Goal: Navigation & Orientation: Find specific page/section

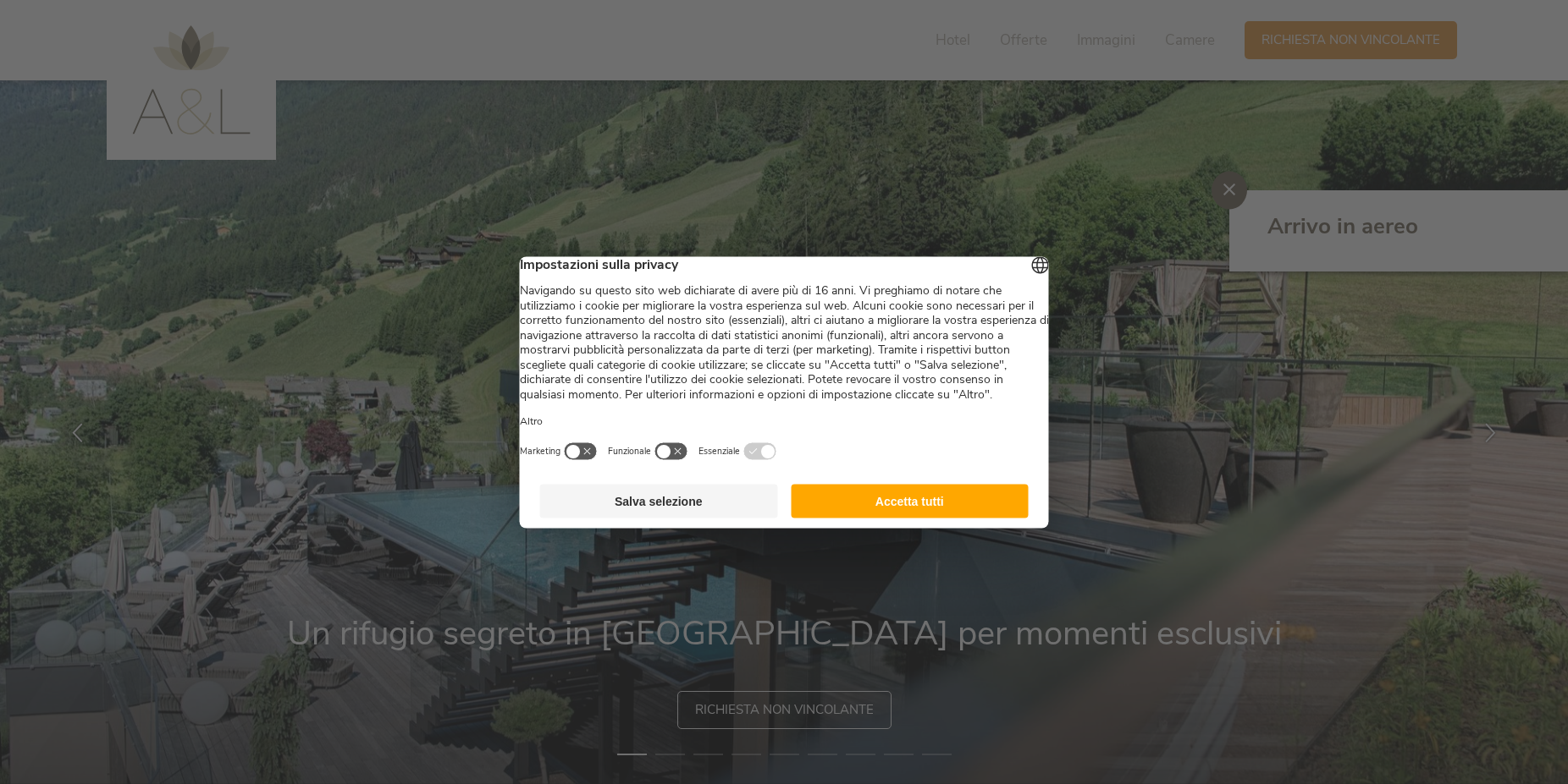
click at [659, 518] on button "Salva selezione" at bounding box center [658, 501] width 238 height 34
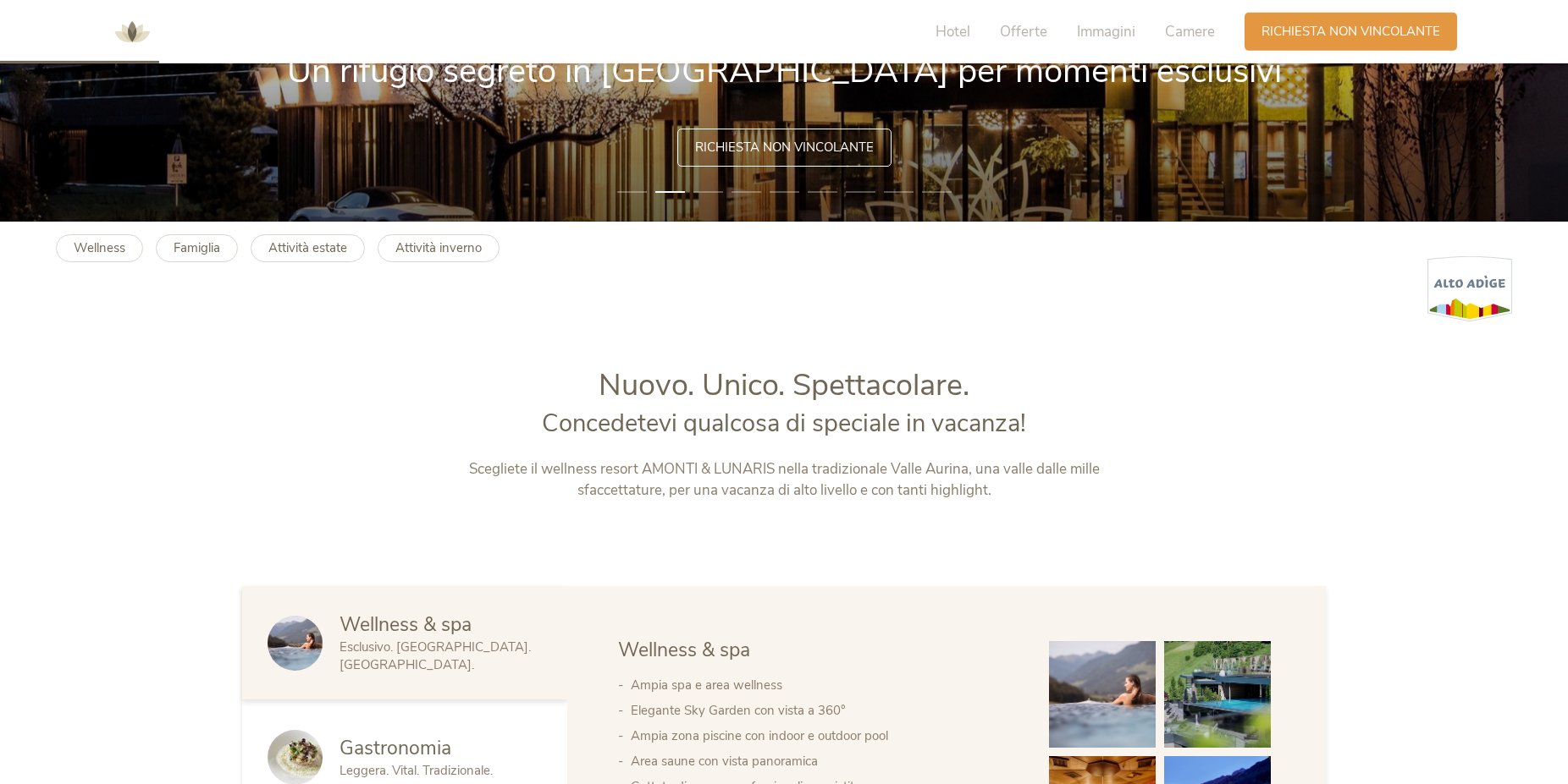
scroll to position [604, 0]
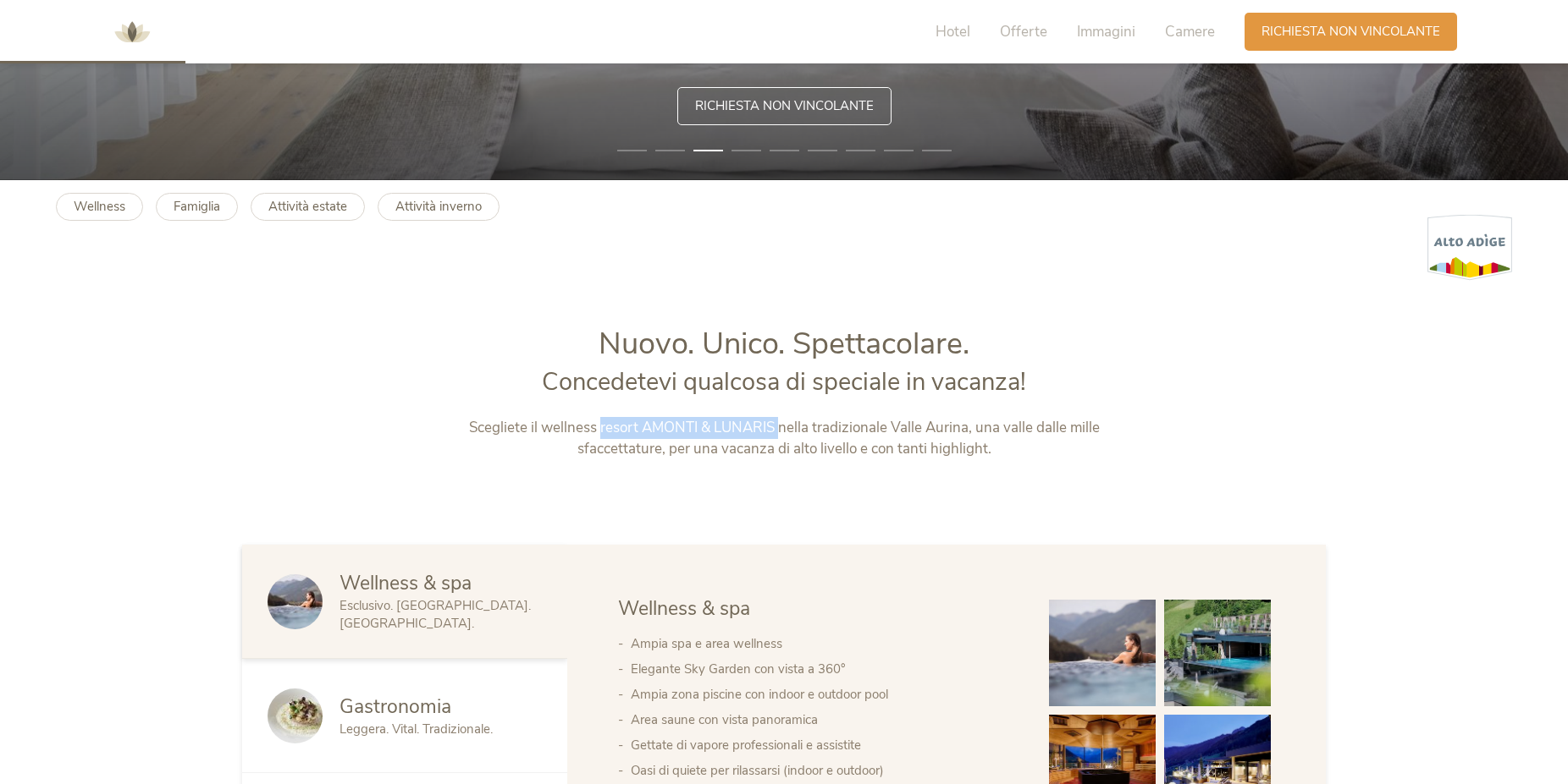
drag, startPoint x: 778, startPoint y: 426, endPoint x: 600, endPoint y: 417, distance: 178.2
click at [600, 417] on p "Scegliete il wellness resort AMONTI & LUNARIS nella tradizionale Valle Aurina, …" at bounding box center [784, 438] width 707 height 43
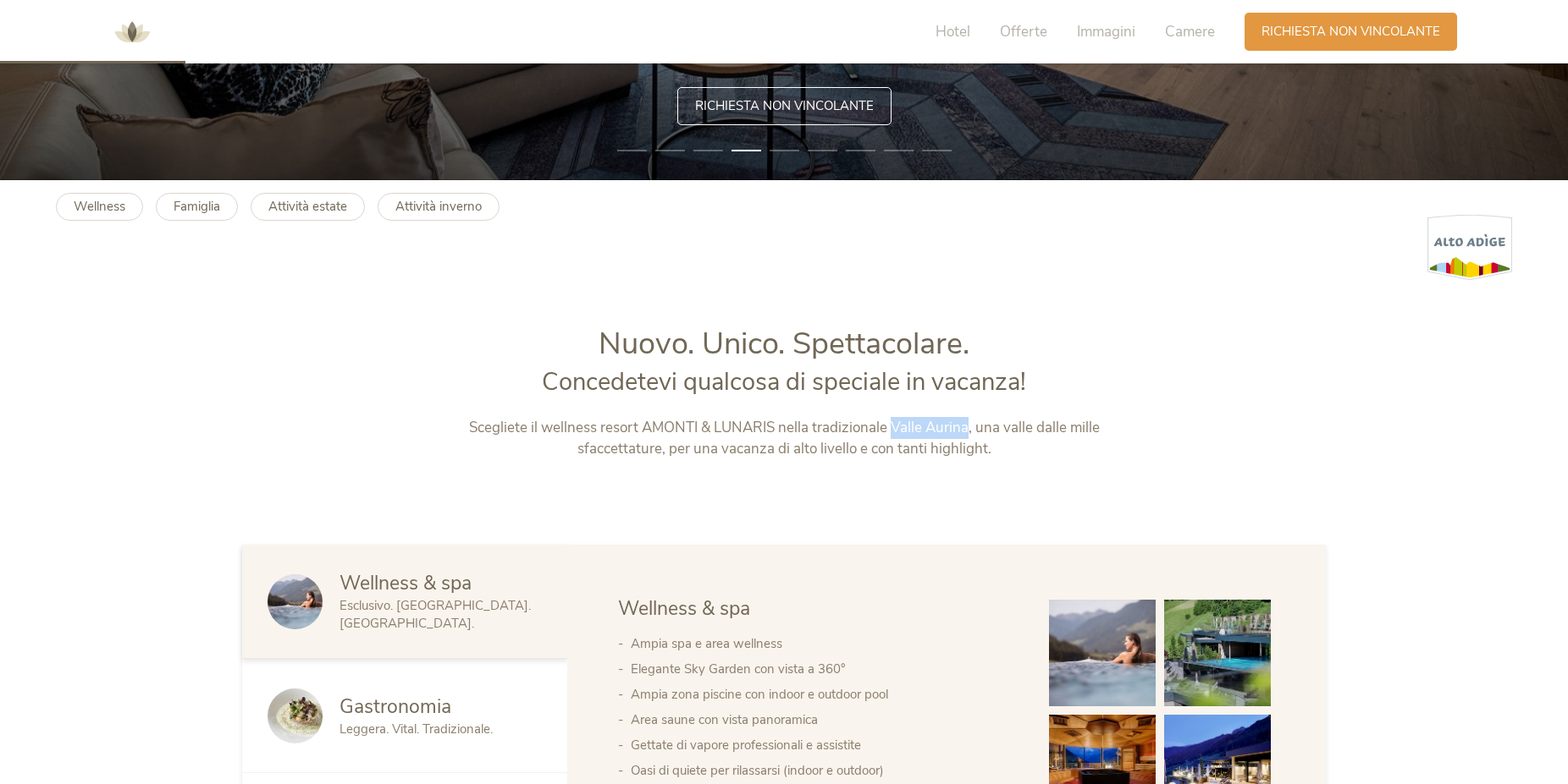
drag, startPoint x: 968, startPoint y: 424, endPoint x: 893, endPoint y: 418, distance: 75.2
click at [893, 418] on p "Scegliete il wellness resort AMONTI & LUNARIS nella tradizionale Valle Aurina, …" at bounding box center [784, 438] width 707 height 43
copy p "Valle Aurina"
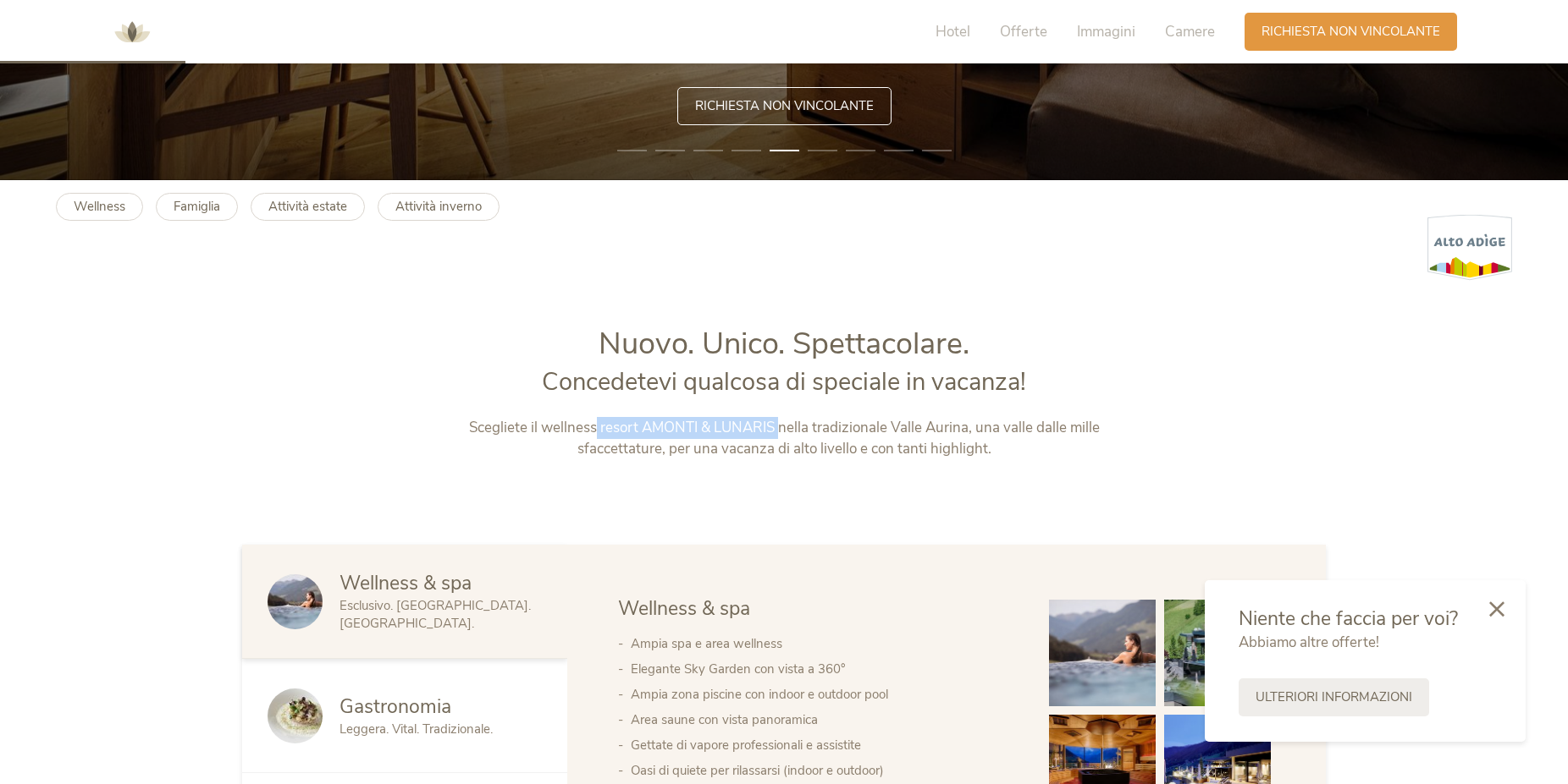
drag, startPoint x: 778, startPoint y: 425, endPoint x: 595, endPoint y: 429, distance: 183.0
click at [595, 429] on p "Scegliete il wellness resort AMONTI & LUNARIS nella tradizionale Valle Aurina, …" at bounding box center [784, 438] width 707 height 43
copy p "resort AMONTI & LUNARIS"
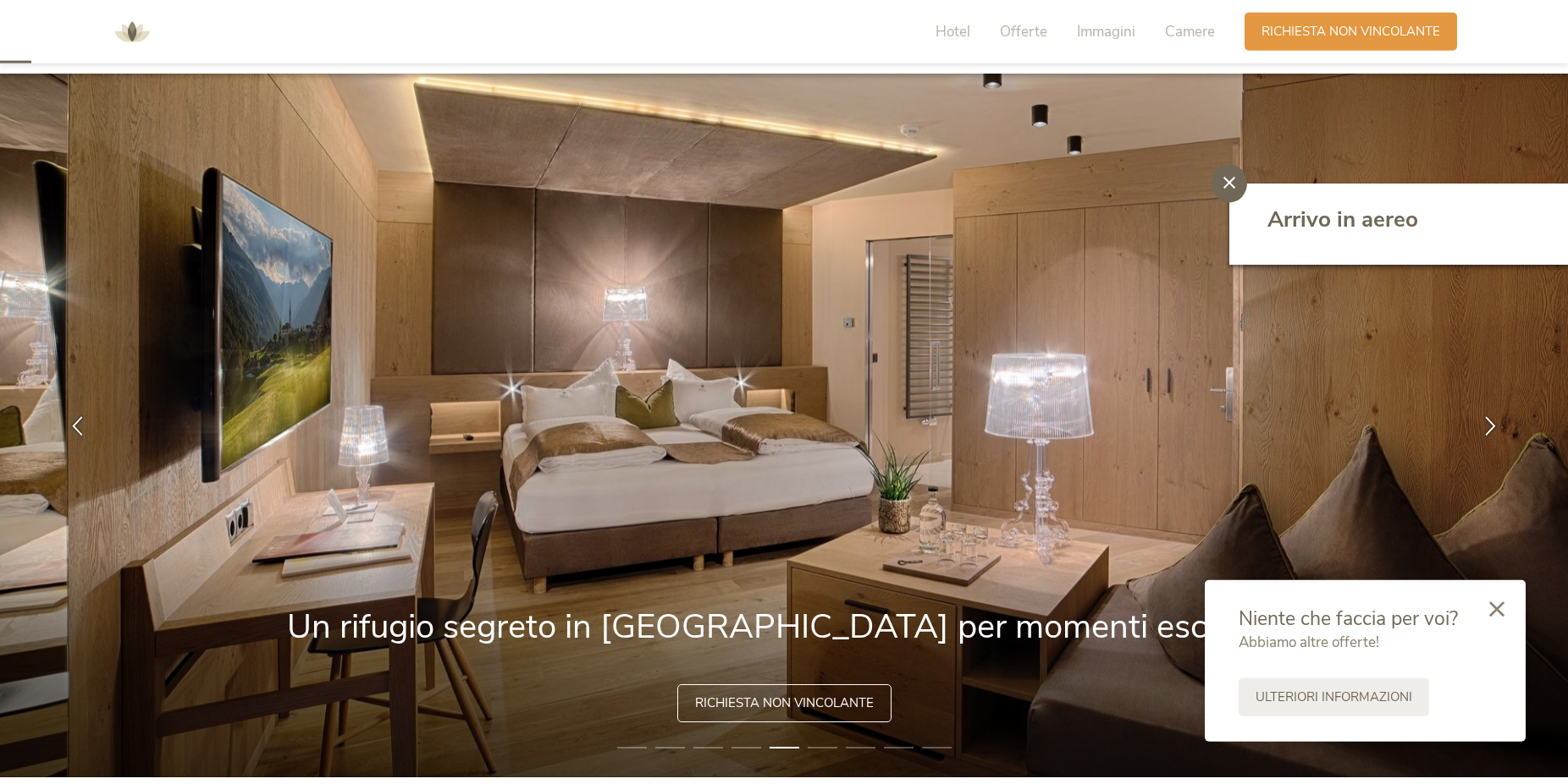
scroll to position [0, 0]
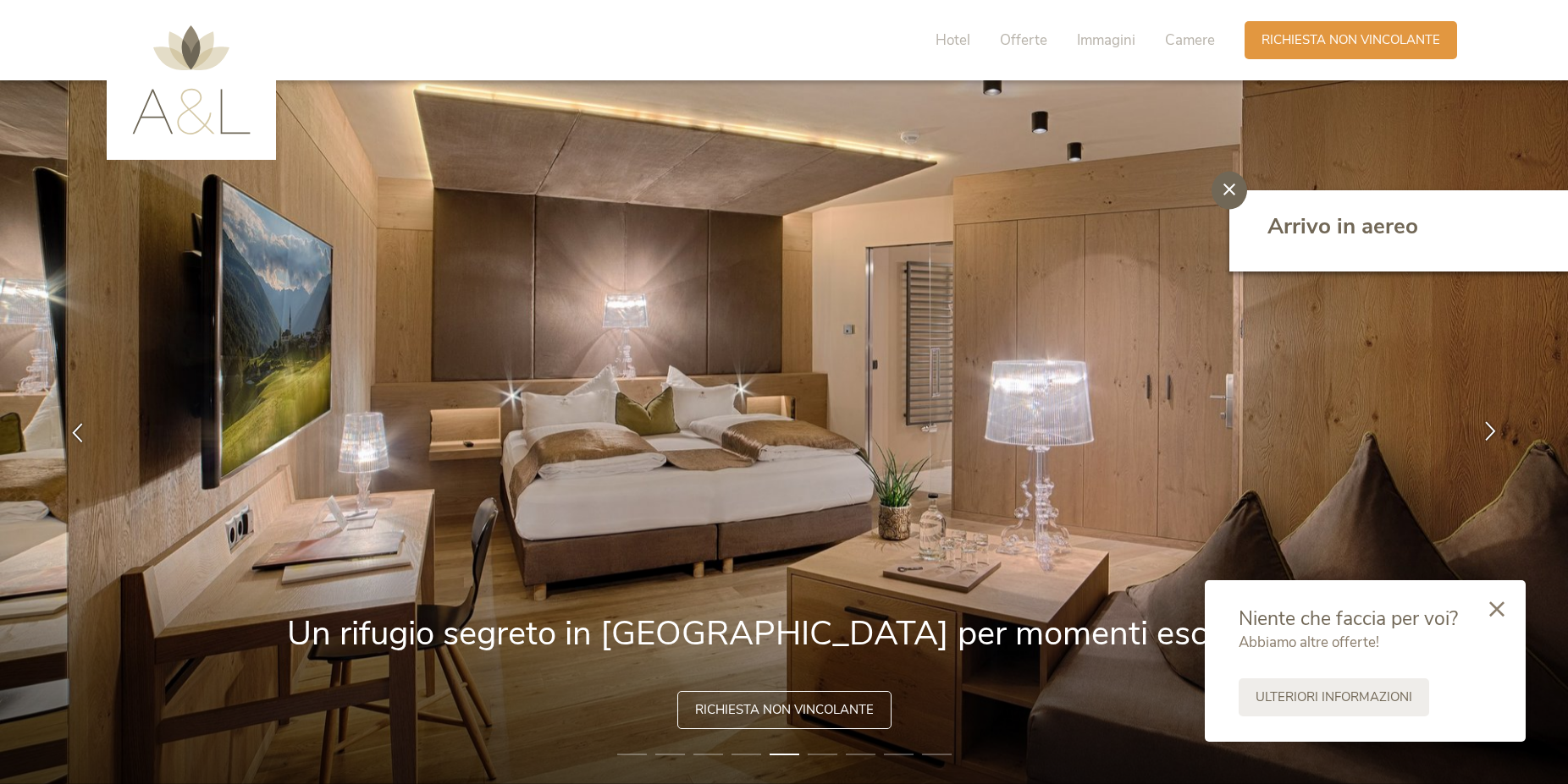
click at [1496, 429] on icon at bounding box center [1490, 430] width 20 height 20
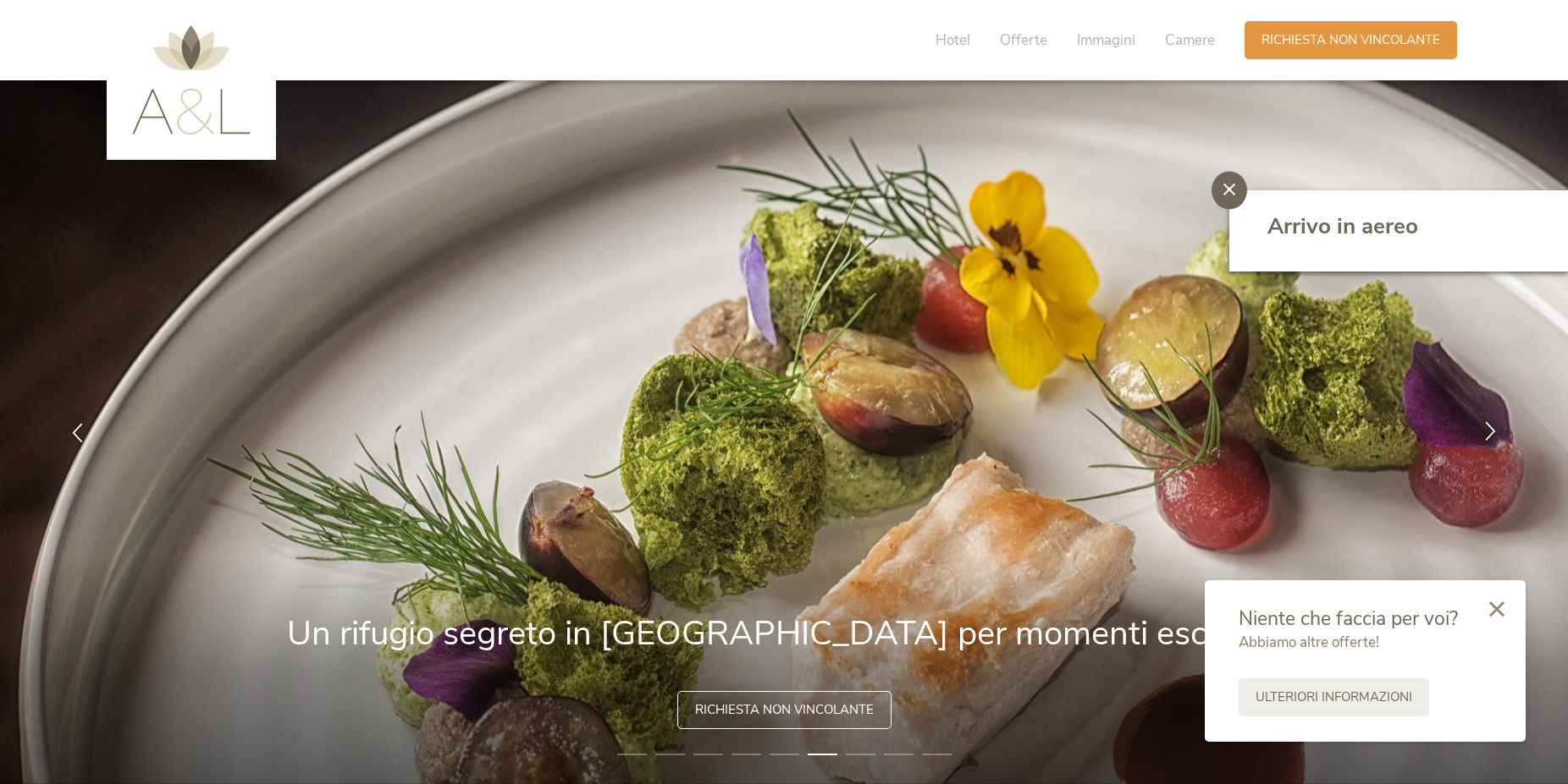
click at [1496, 429] on icon at bounding box center [1490, 430] width 20 height 20
click at [1490, 432] on icon at bounding box center [1490, 430] width 20 height 20
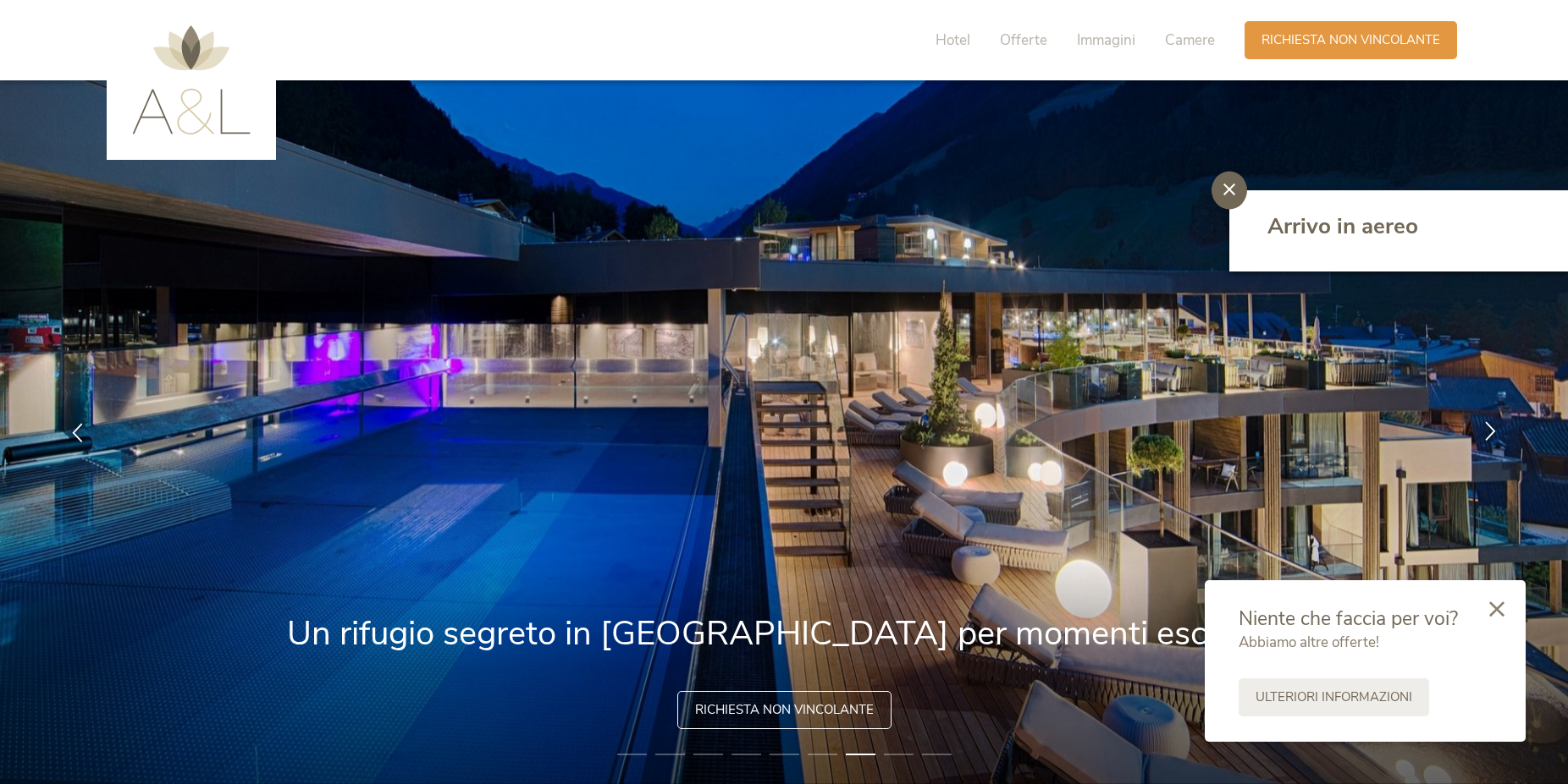
click at [1495, 446] on div at bounding box center [1490, 433] width 54 height 54
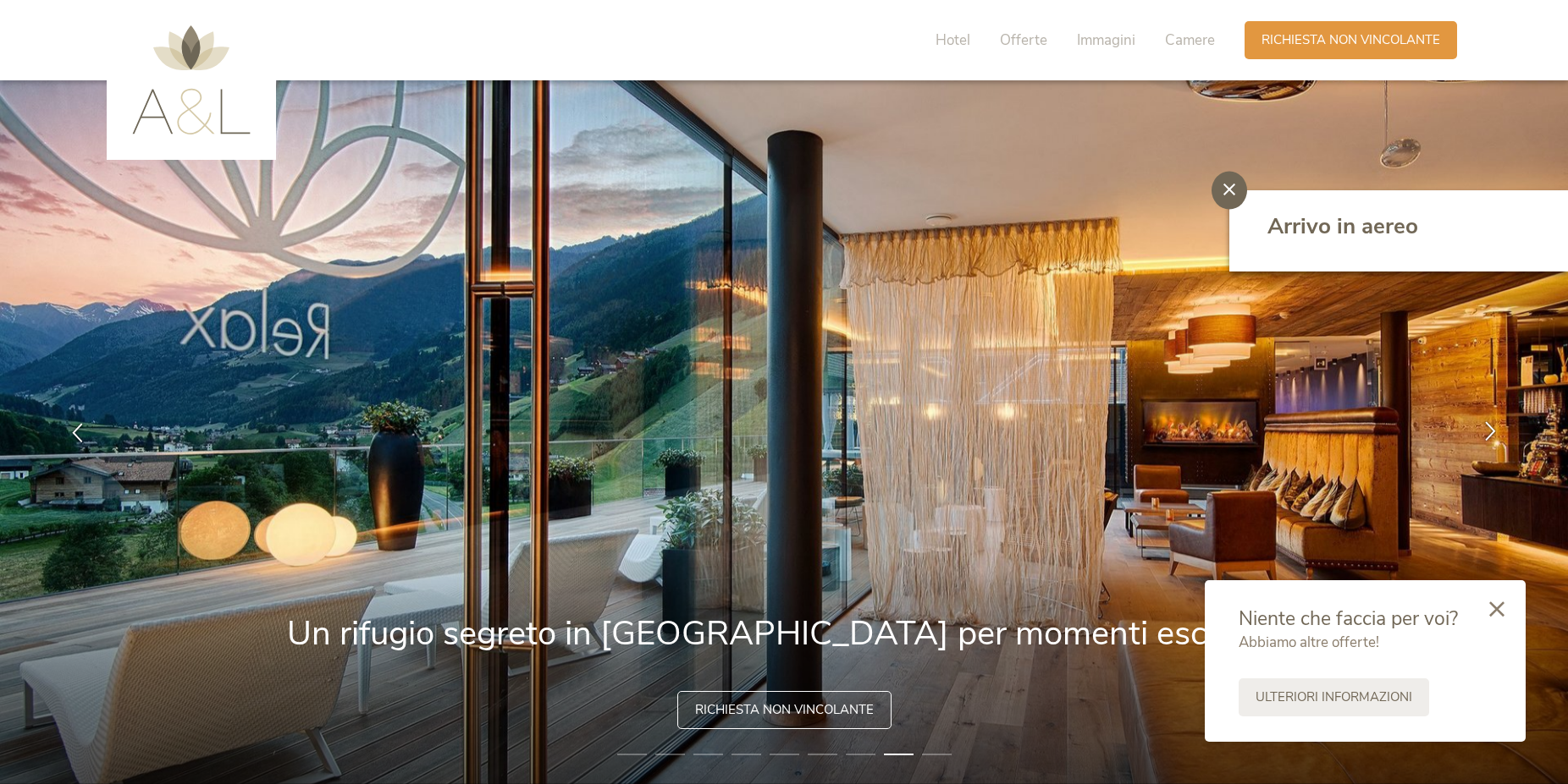
click at [1495, 446] on div at bounding box center [1490, 433] width 54 height 54
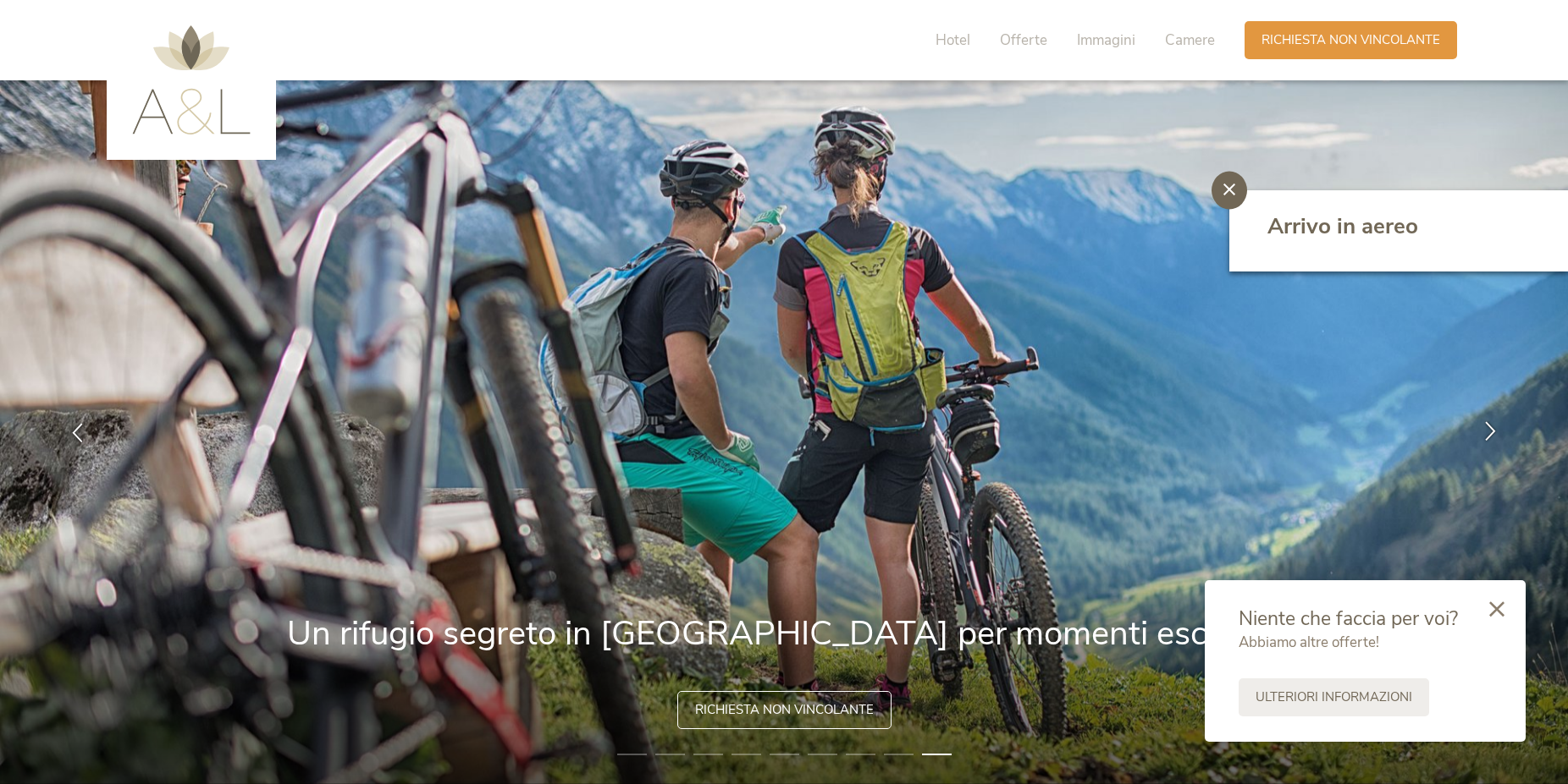
click at [1495, 446] on div at bounding box center [1490, 433] width 54 height 54
click at [1492, 433] on icon at bounding box center [1490, 430] width 20 height 20
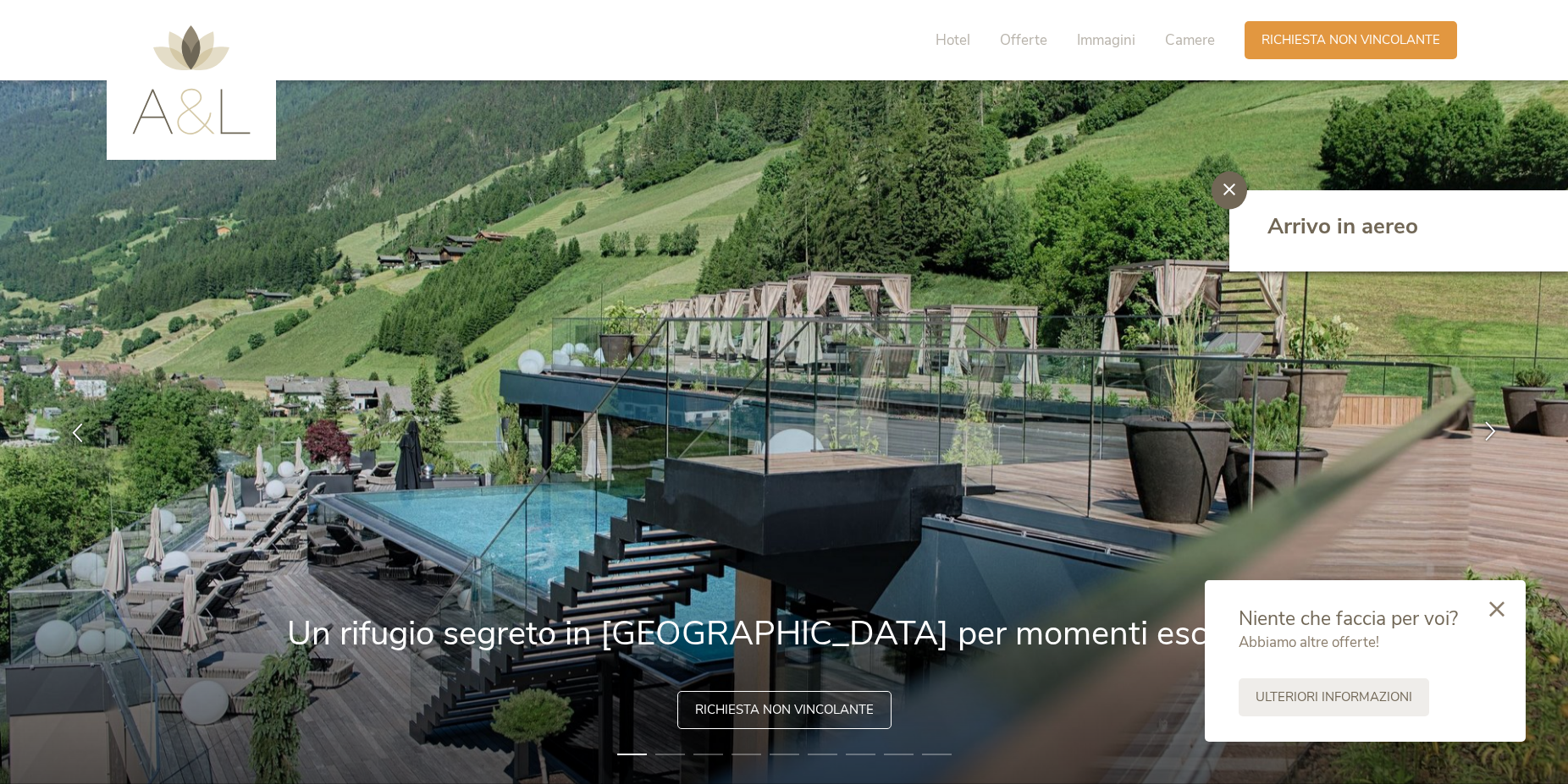
click at [1492, 433] on icon at bounding box center [1490, 430] width 20 height 20
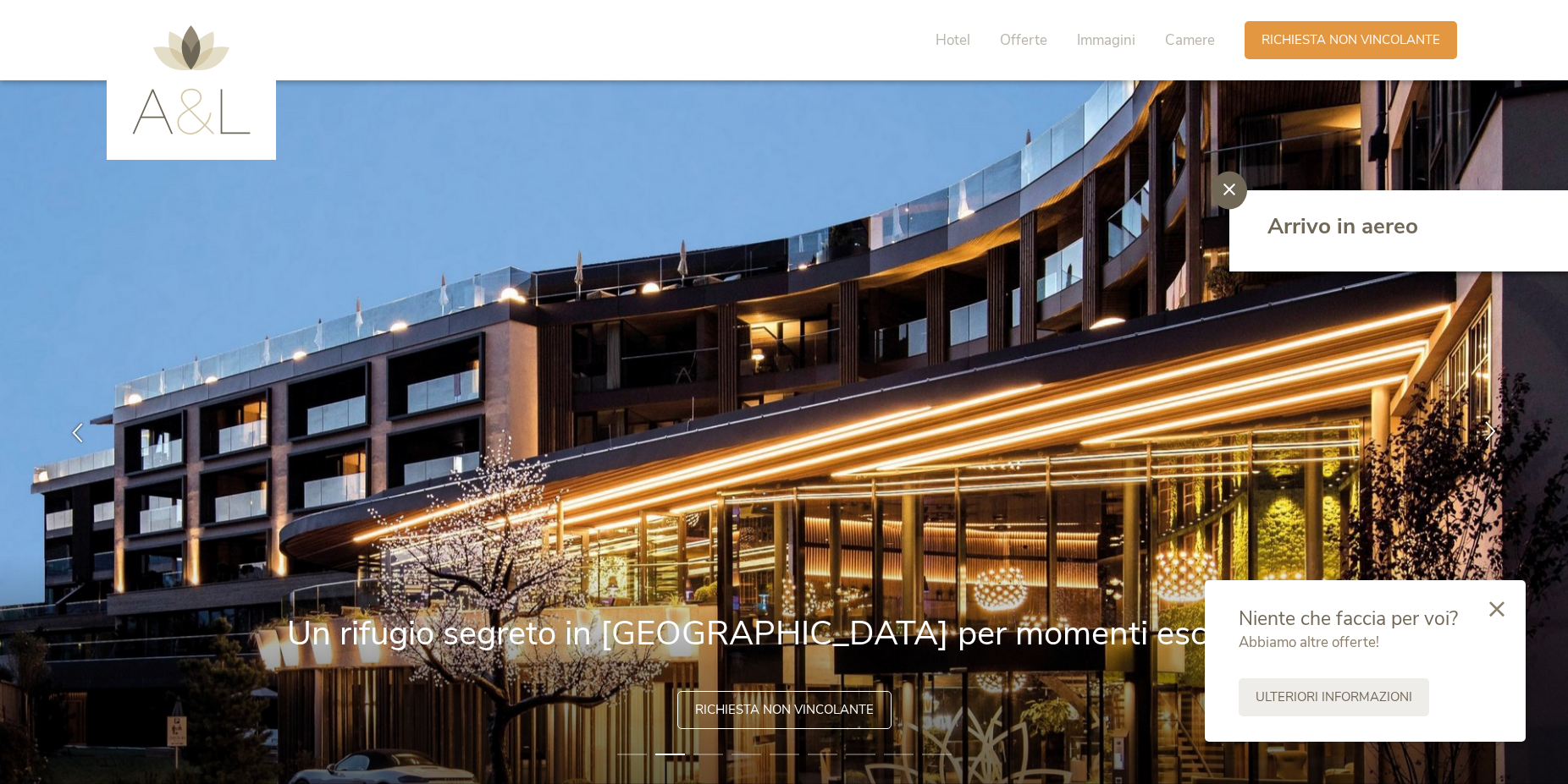
click at [1492, 433] on icon at bounding box center [1490, 430] width 20 height 20
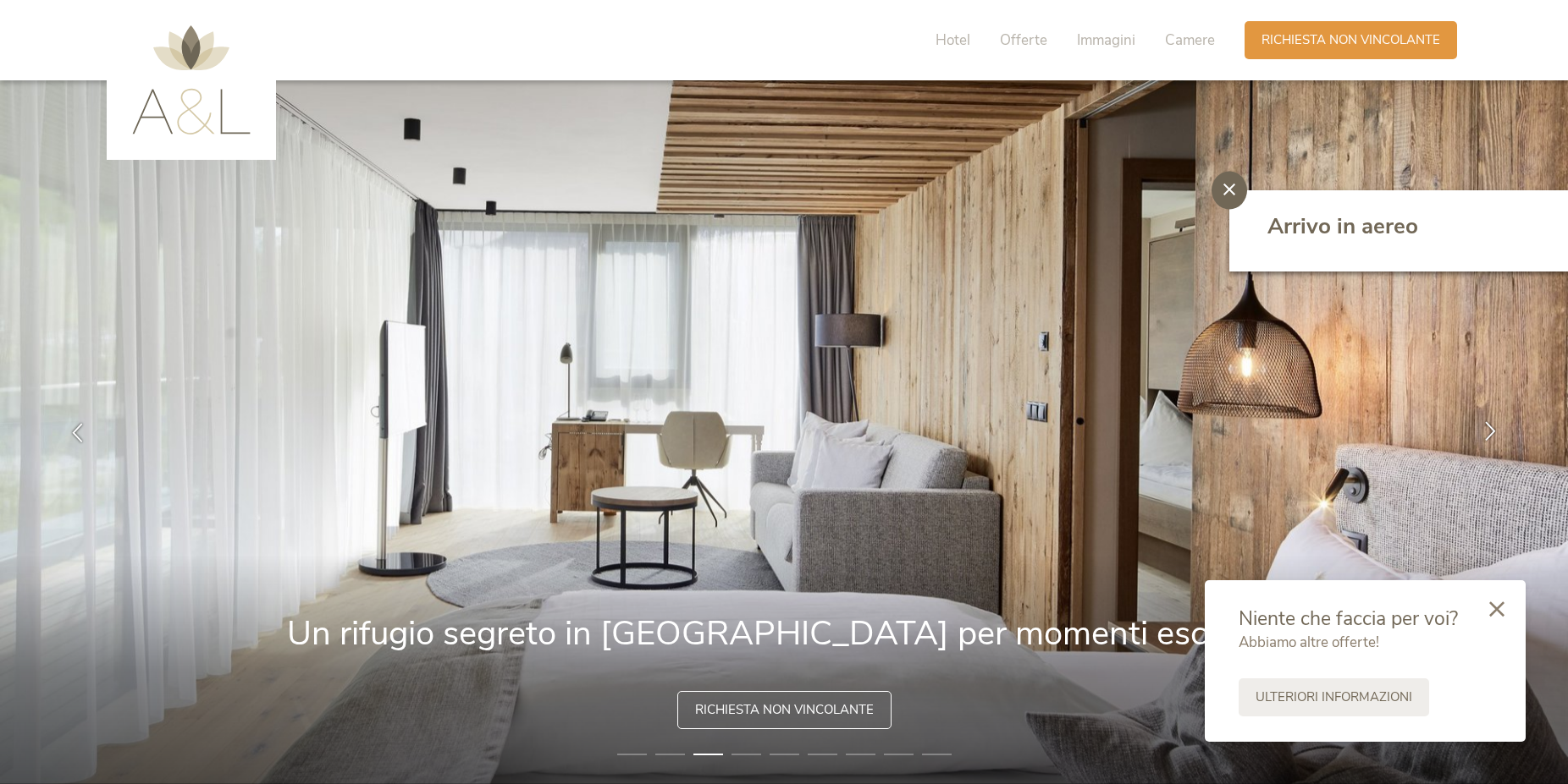
click at [1492, 433] on icon at bounding box center [1490, 430] width 20 height 20
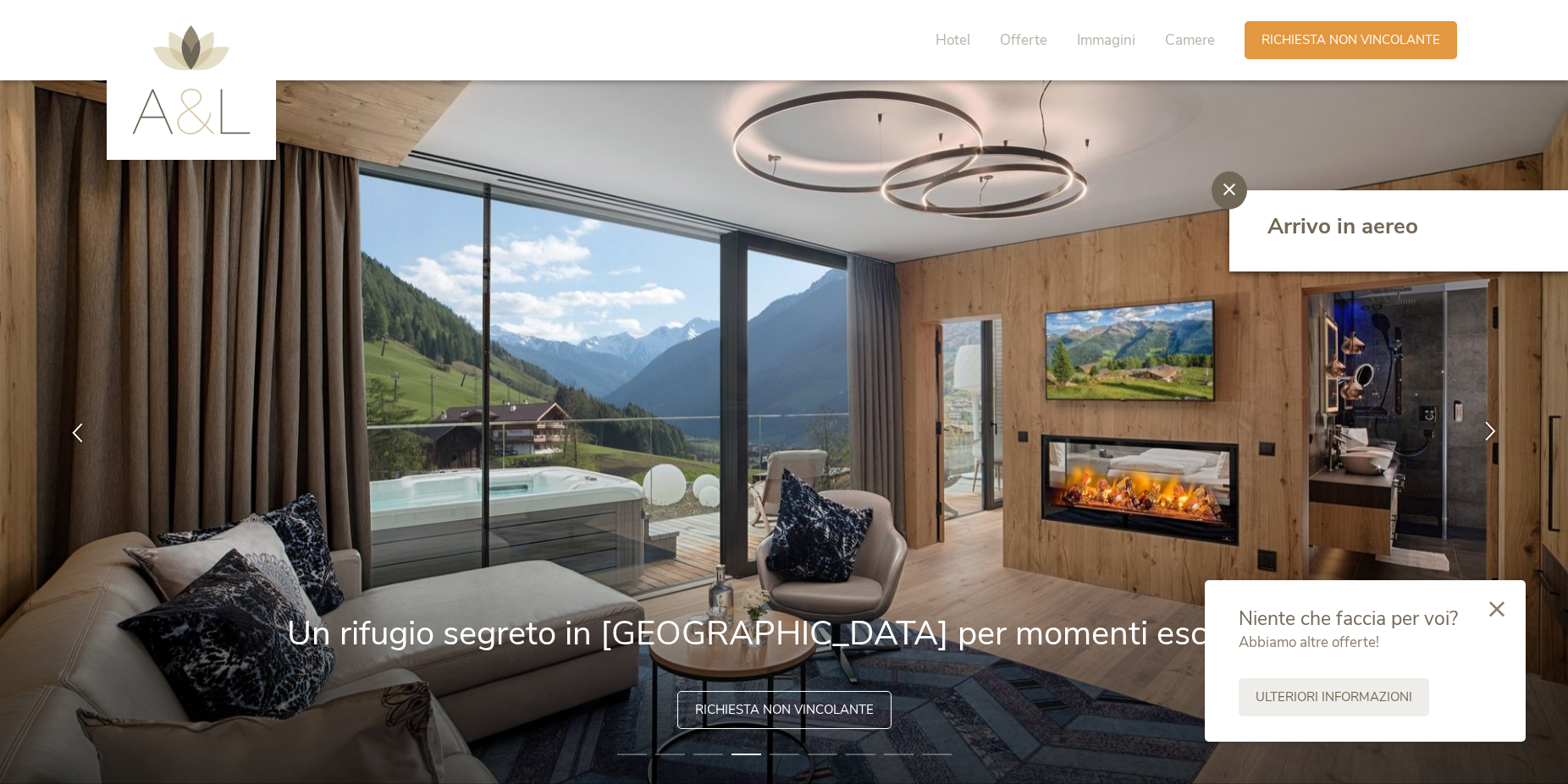
click at [1487, 415] on div at bounding box center [1490, 433] width 54 height 54
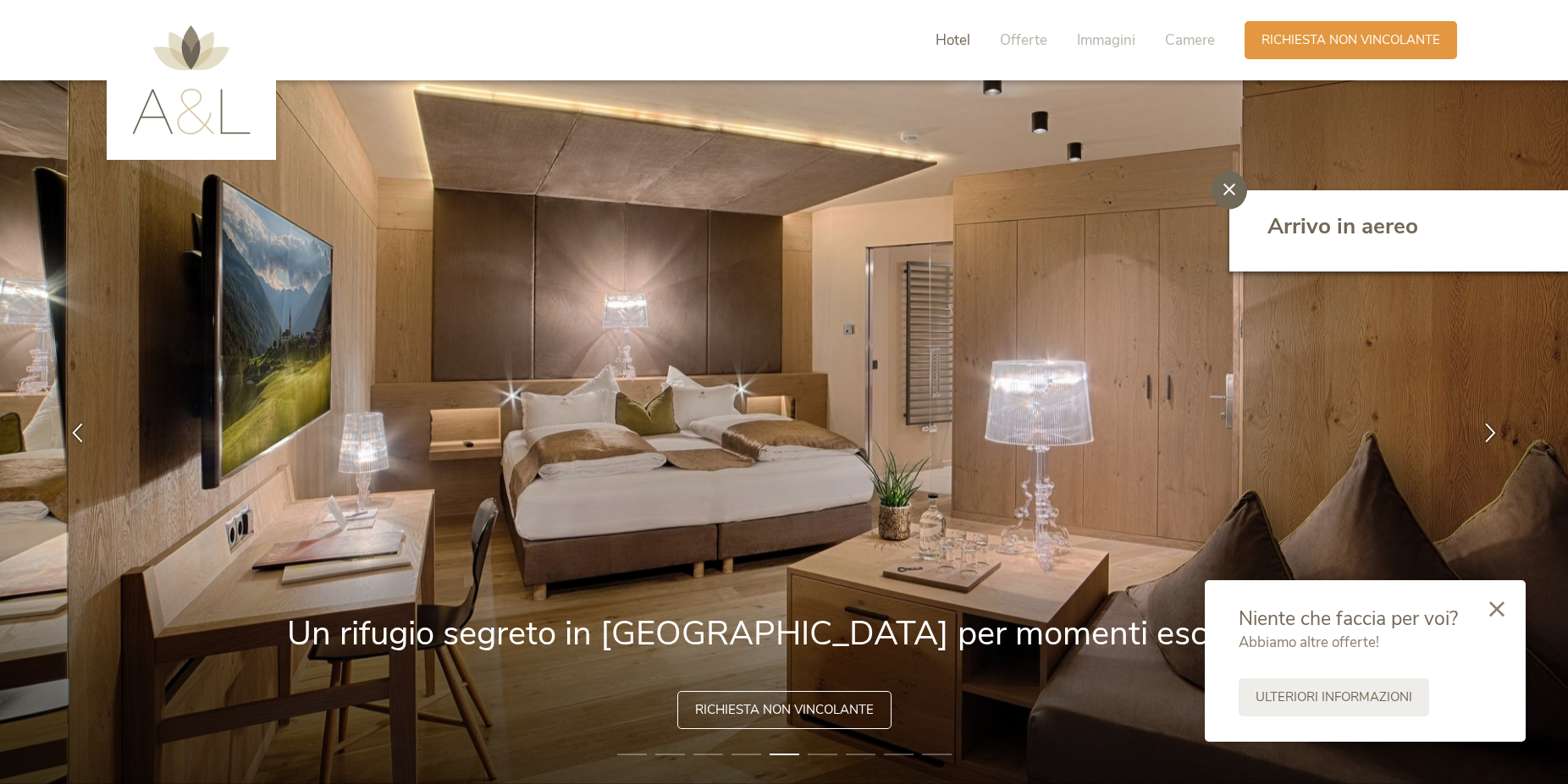
click at [960, 38] on span "Hotel" at bounding box center [952, 40] width 35 height 20
